Goal: Information Seeking & Learning: Learn about a topic

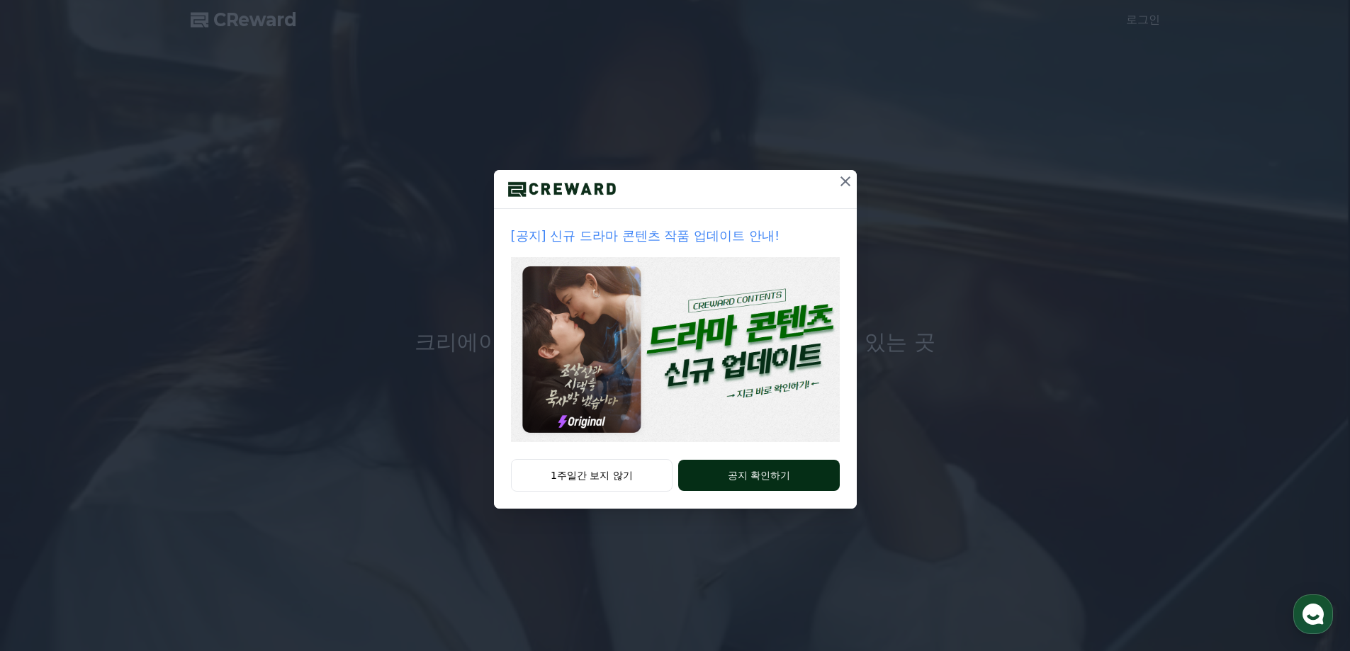
click at [775, 484] on button "공지 확인하기" at bounding box center [758, 475] width 161 height 31
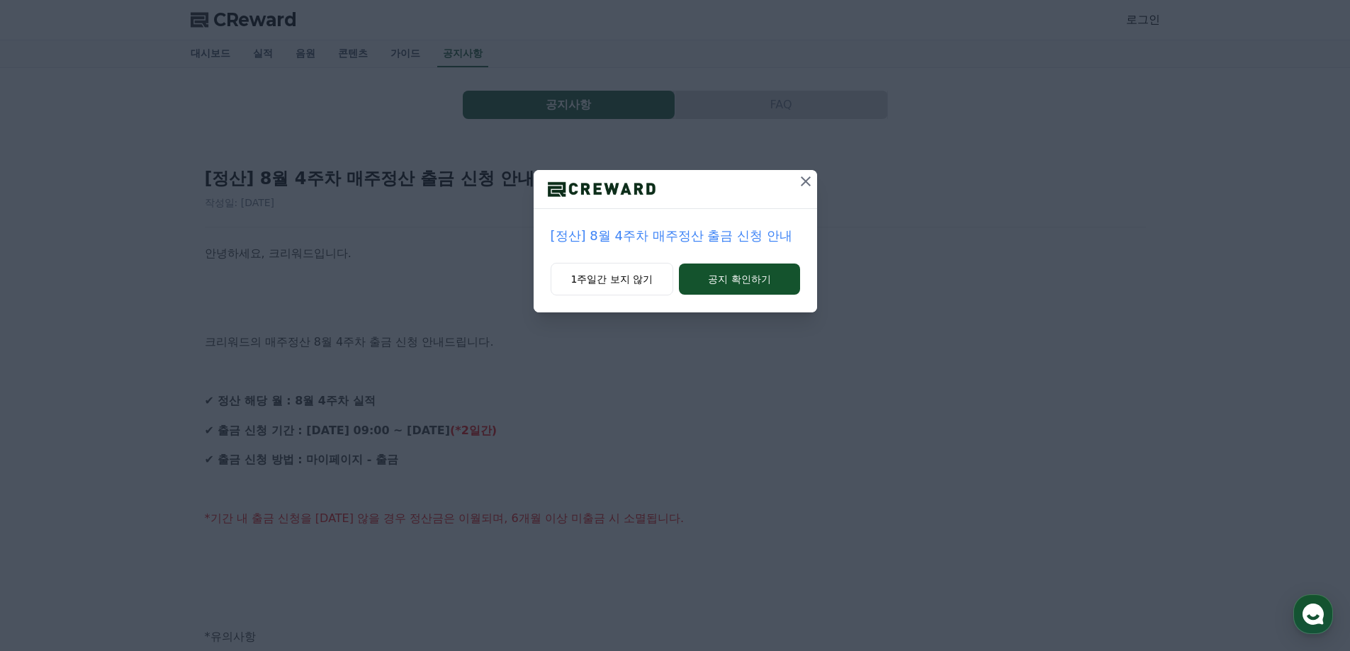
click at [802, 181] on icon at bounding box center [805, 181] width 17 height 17
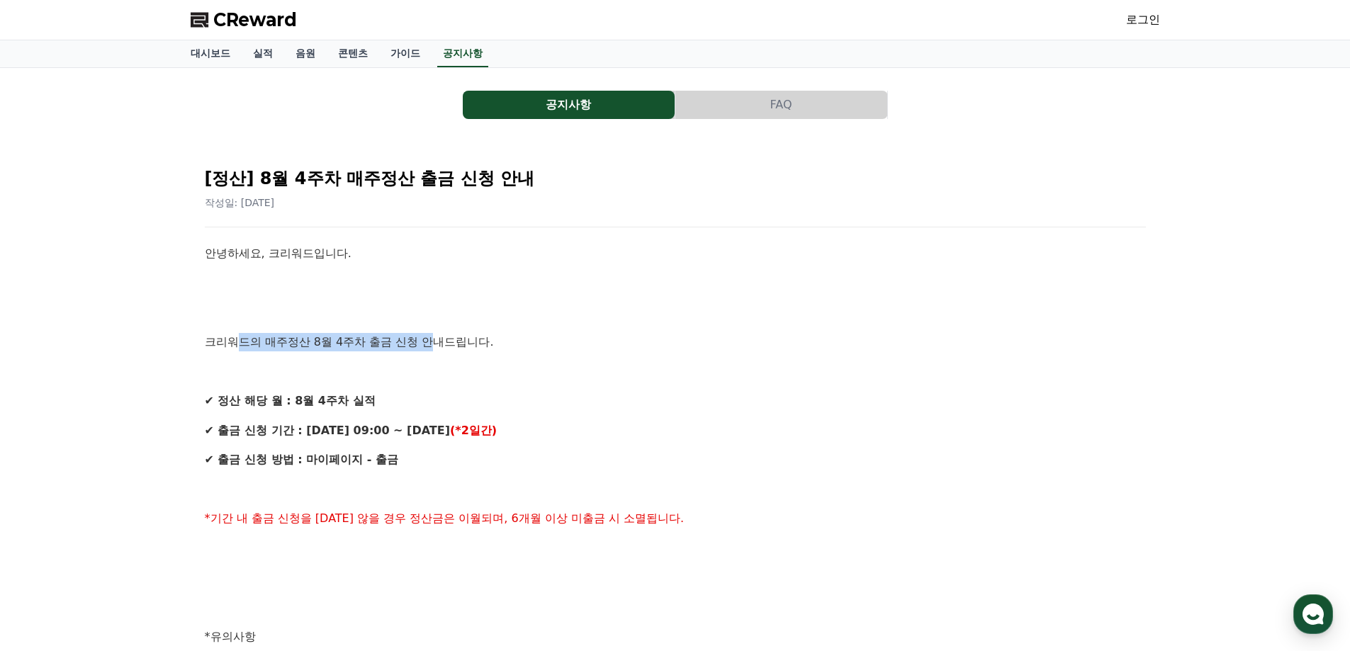
drag, startPoint x: 233, startPoint y: 350, endPoint x: 439, endPoint y: 342, distance: 205.7
click at [439, 342] on p "크리워드의 매주정산 8월 4주차 출금 신청 안내드립니다." at bounding box center [675, 342] width 941 height 18
click at [483, 369] on p at bounding box center [675, 371] width 941 height 18
click at [244, 20] on span "CReward" at bounding box center [255, 20] width 84 height 23
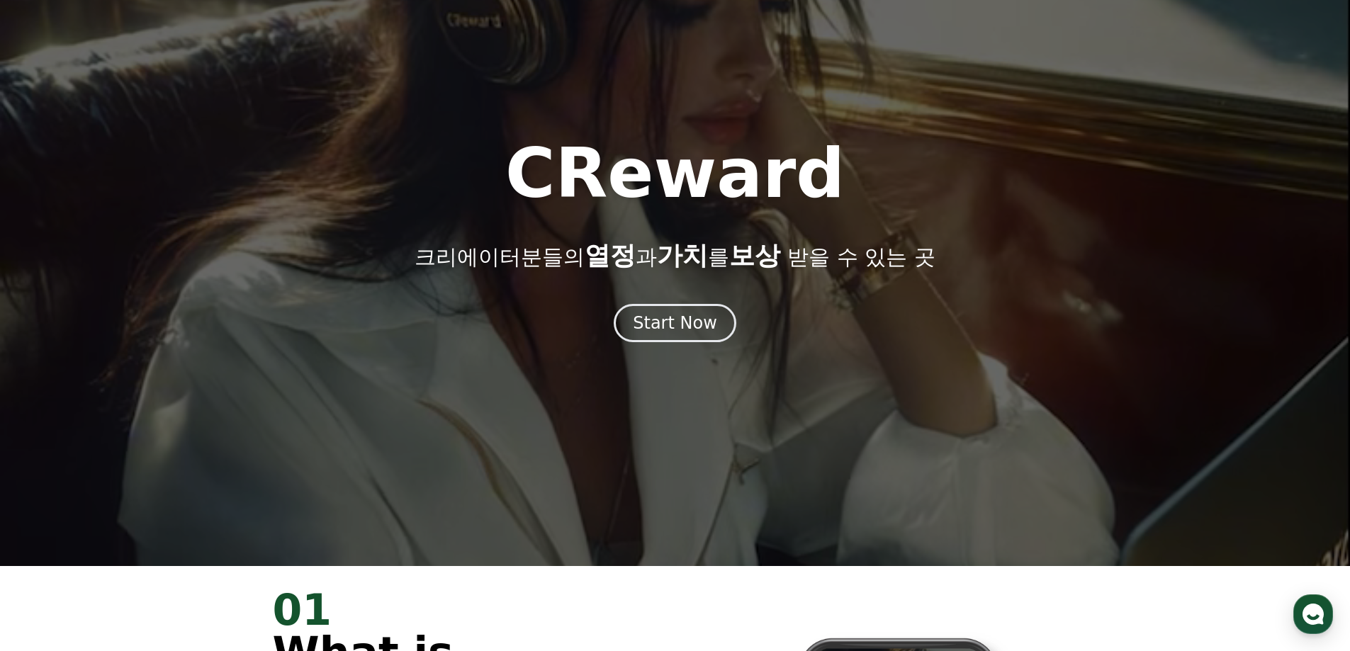
scroll to position [425, 0]
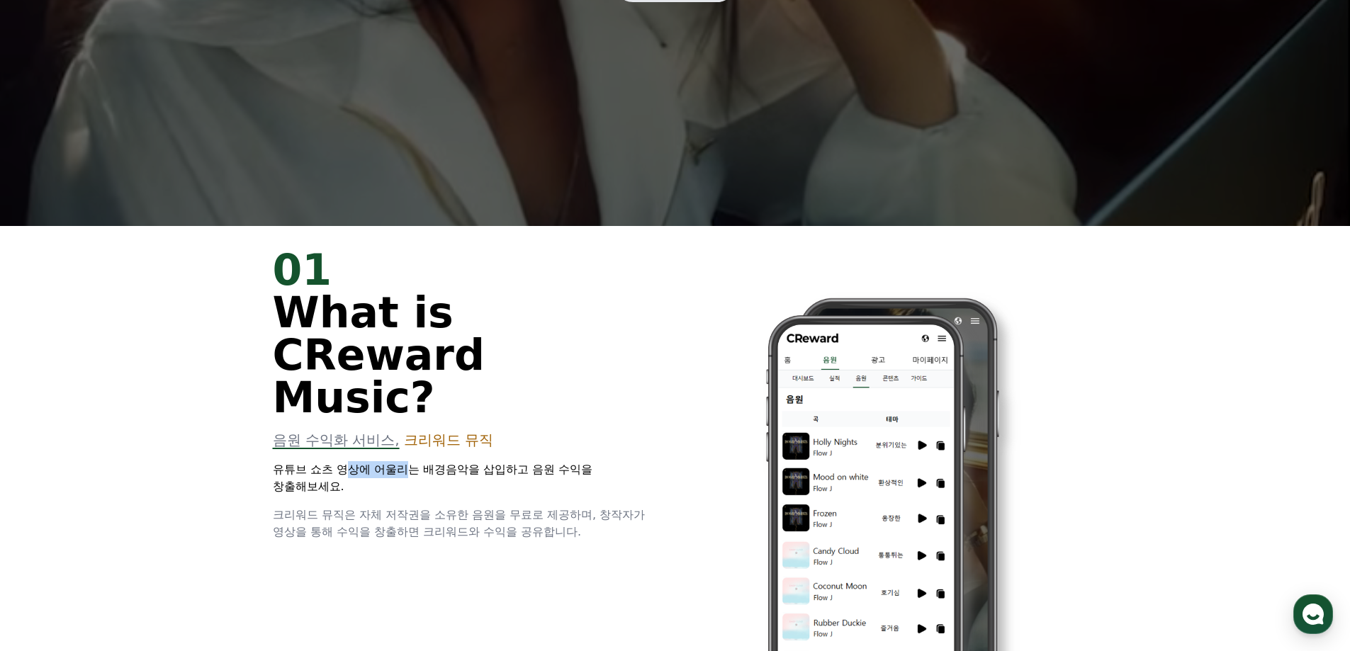
drag, startPoint x: 352, startPoint y: 432, endPoint x: 415, endPoint y: 431, distance: 62.4
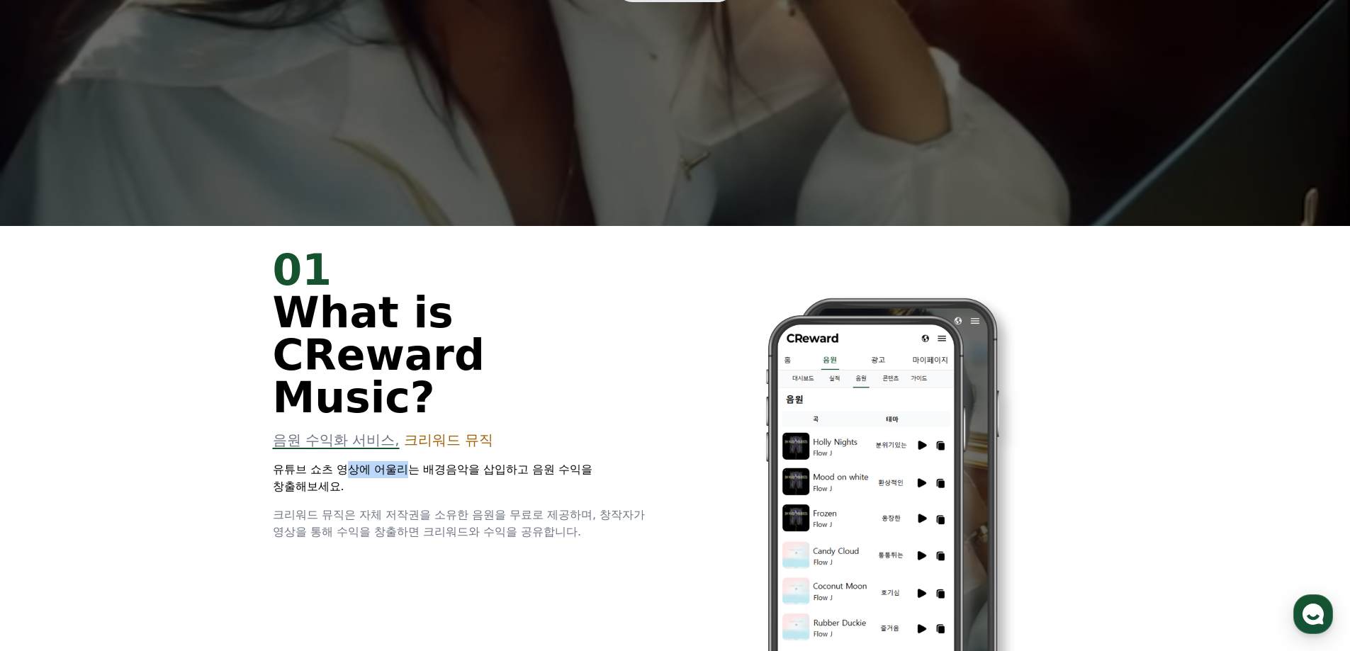
click at [415, 461] on p "유튜브 쇼츠 영상에 어울리는 배경음악을 삽입하고 음원 수익을 창출해보세요." at bounding box center [466, 478] width 386 height 34
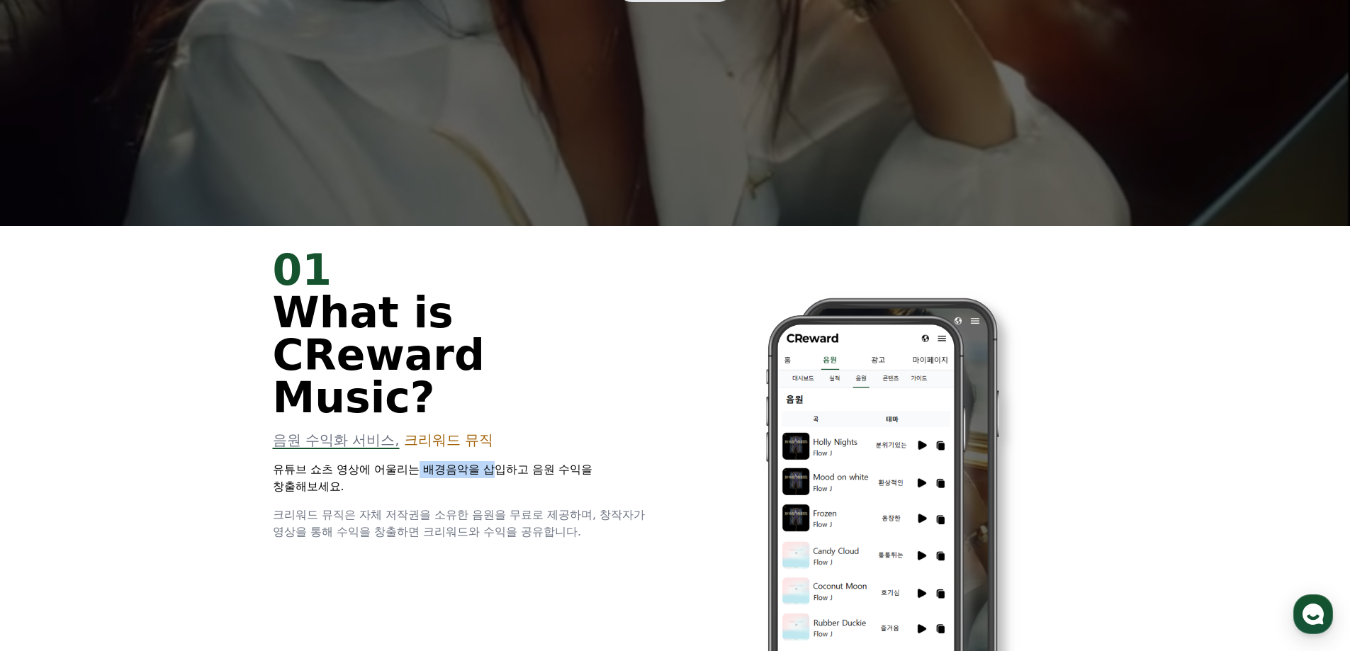
drag, startPoint x: 479, startPoint y: 431, endPoint x: 500, endPoint y: 431, distance: 21.3
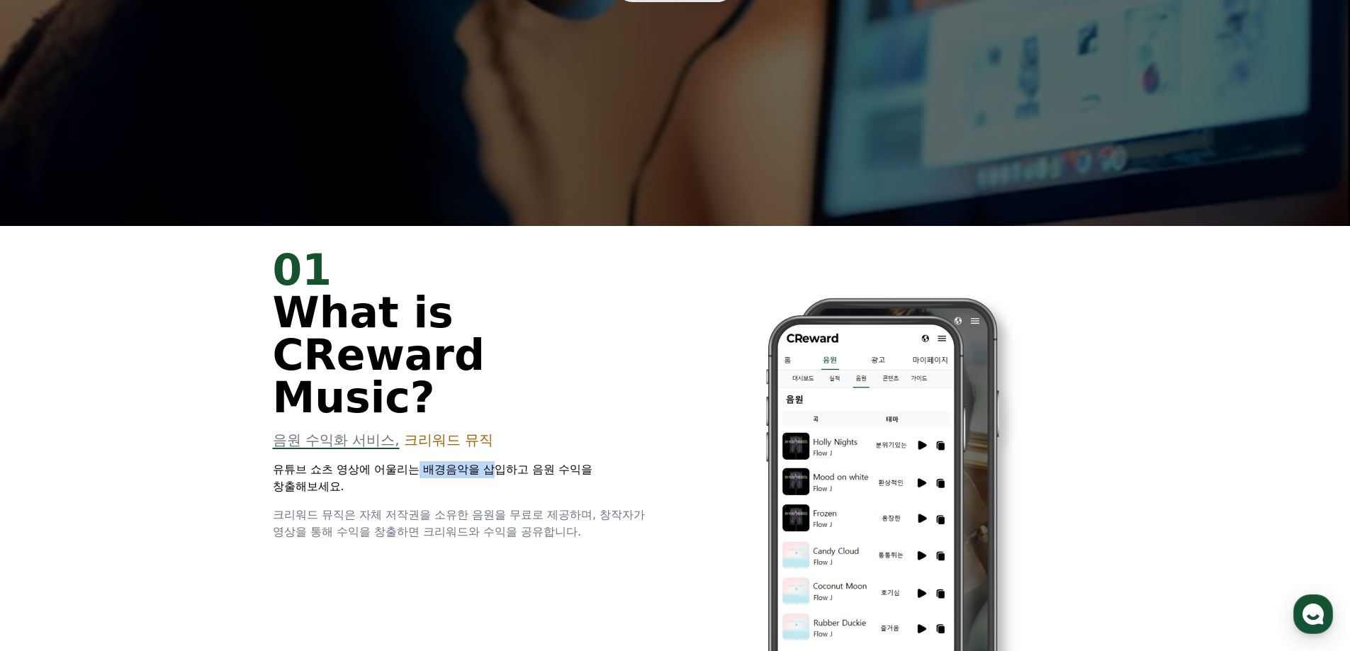
click at [500, 461] on p "유튜브 쇼츠 영상에 어울리는 배경음악을 삽입하고 음원 수익을 창출해보세요." at bounding box center [466, 478] width 386 height 34
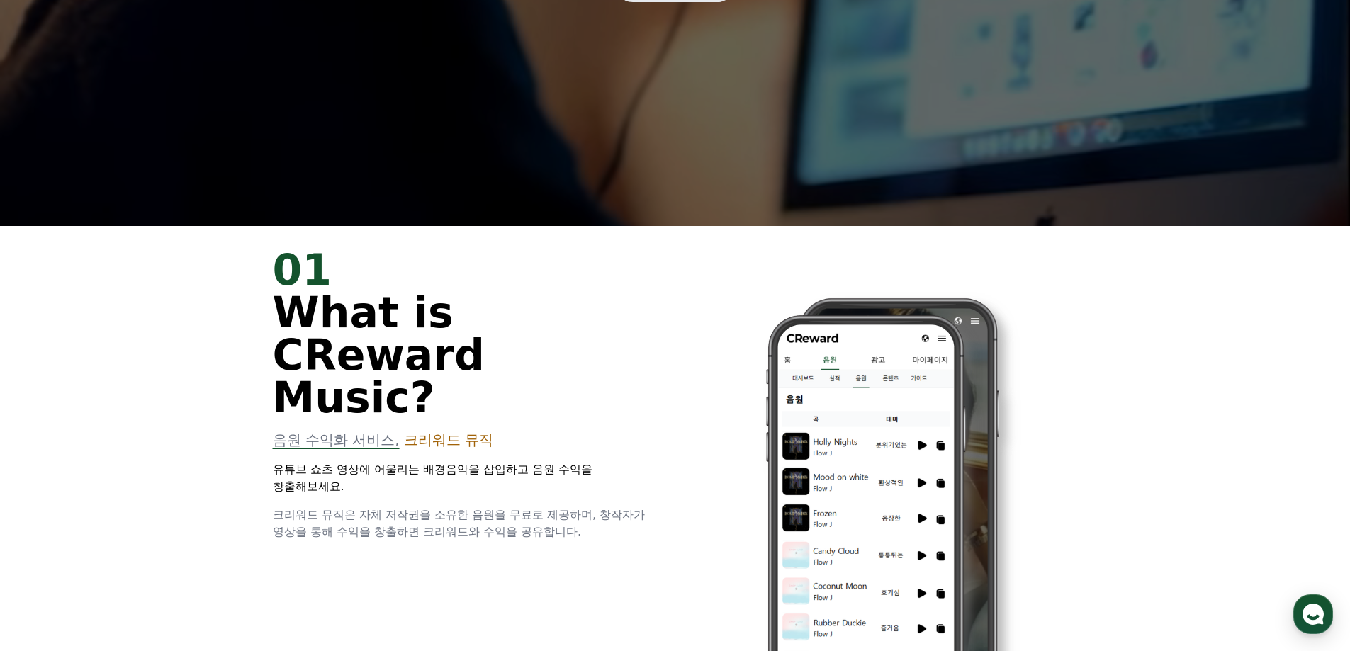
click at [434, 459] on div "01 What is CReward Music? 음원 수익화 서비스, 크리워드 뮤직 유튜브 쇼츠 영상에 어울리는 배경음악을 삽입하고 음원 수익을…" at bounding box center [466, 395] width 386 height 292
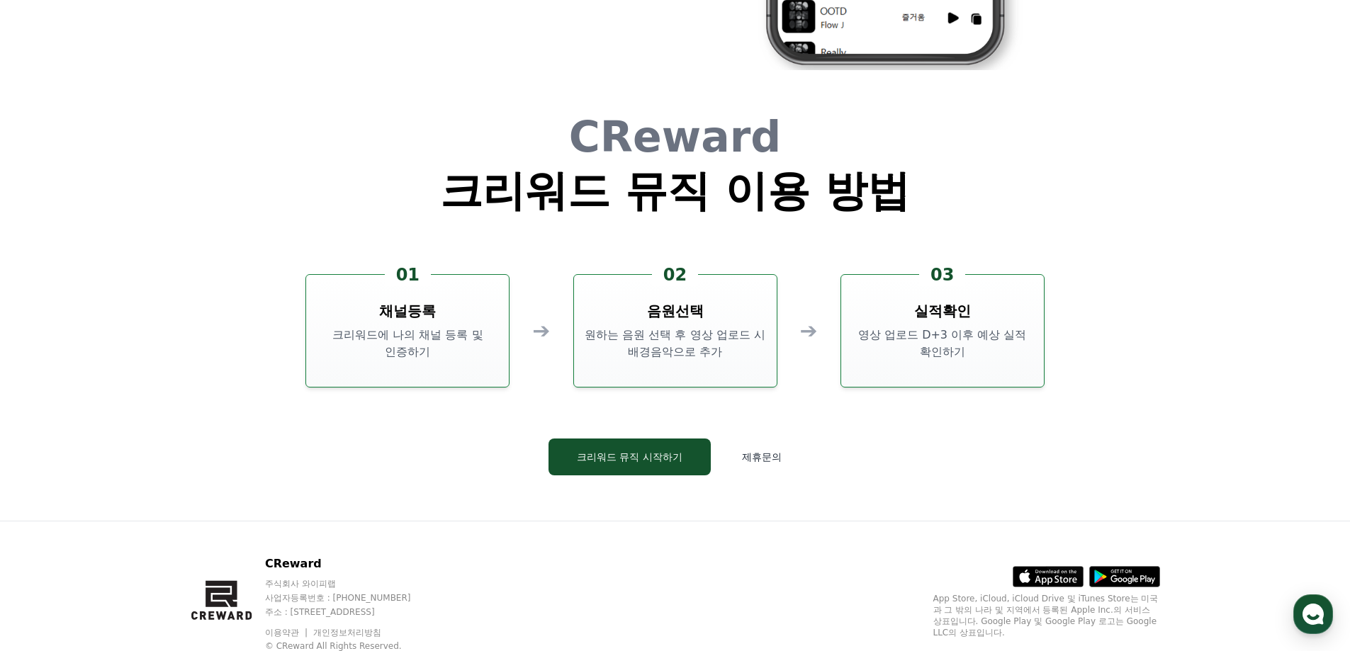
scroll to position [3769, 0]
